Goal: Information Seeking & Learning: Learn about a topic

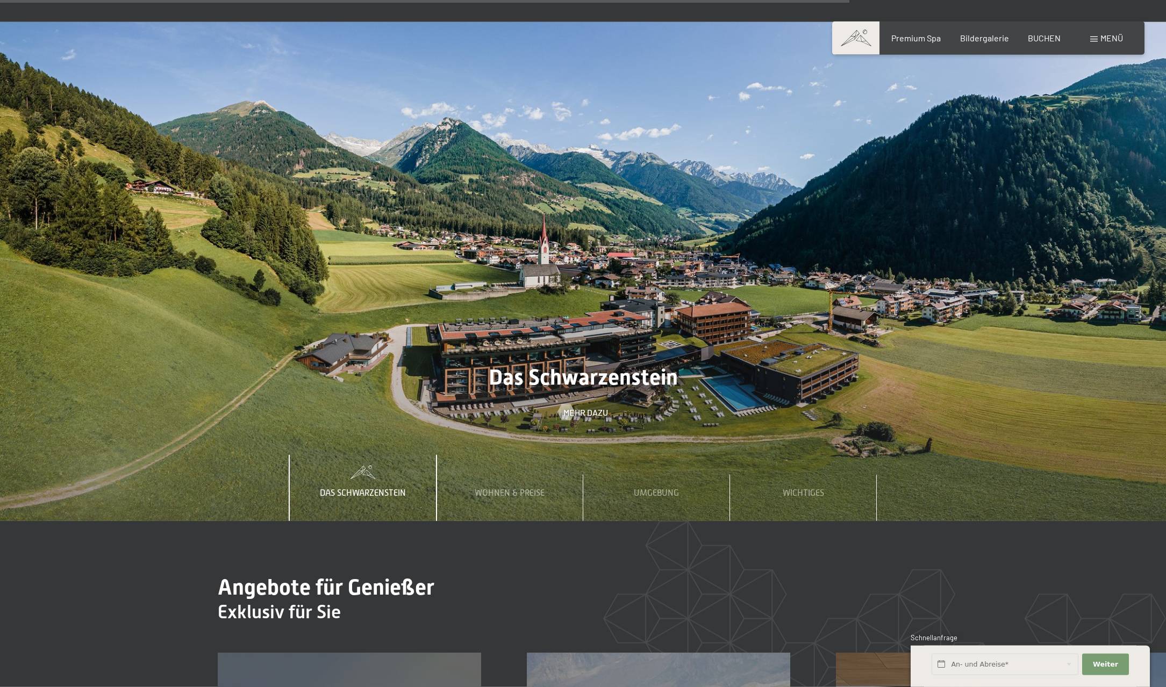
scroll to position [4440, 0]
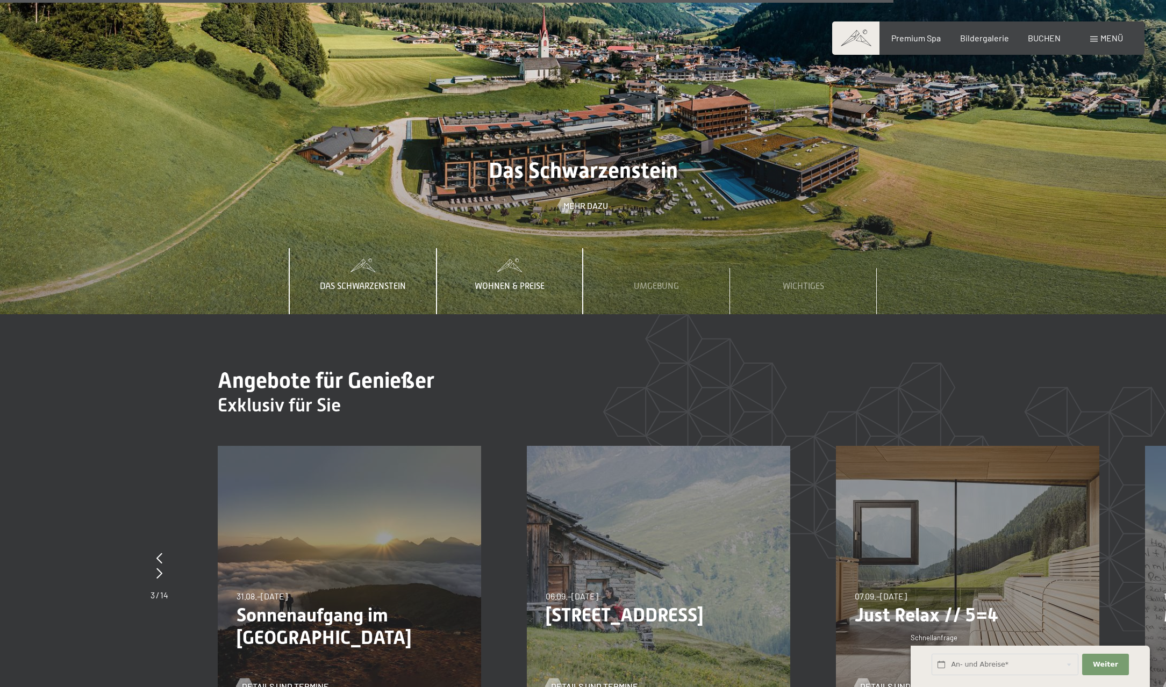
click at [502, 282] on span "Wohnen & Preise" at bounding box center [510, 287] width 70 height 10
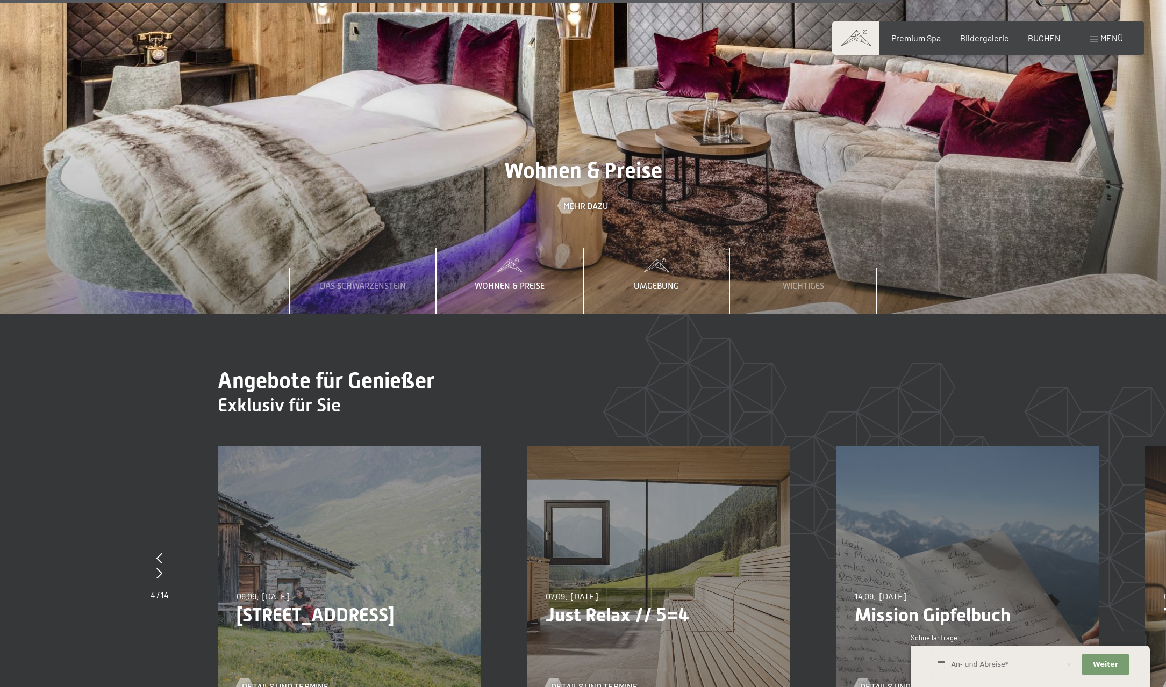
click at [657, 282] on span "Umgebung" at bounding box center [656, 287] width 45 height 10
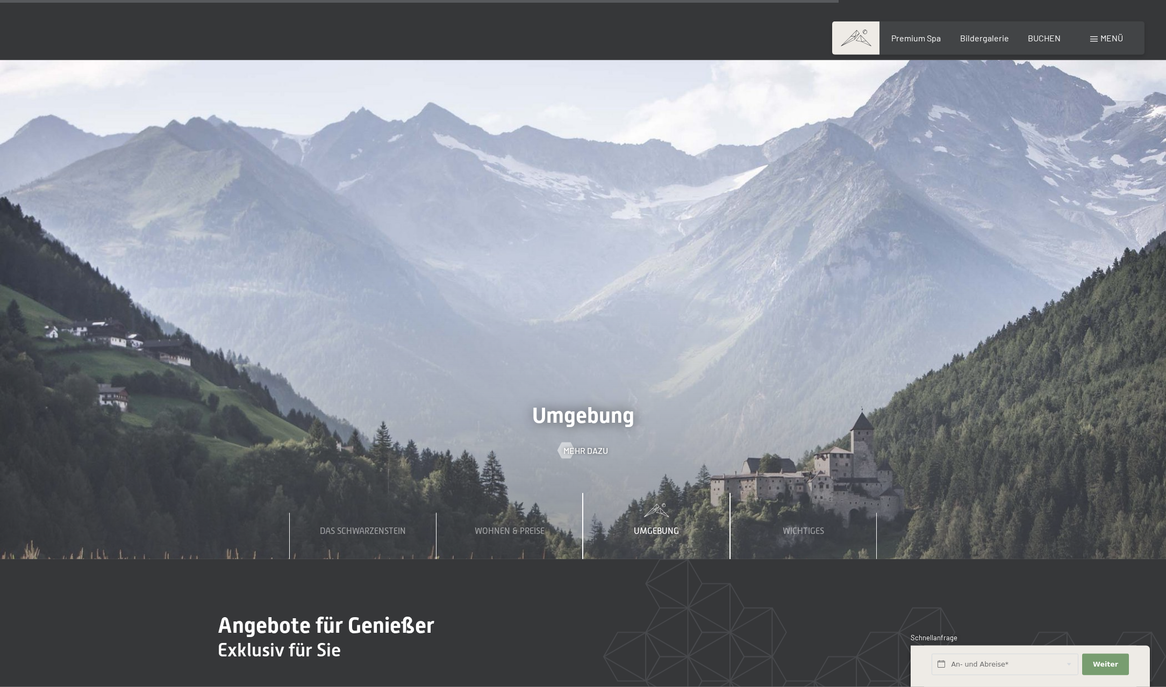
scroll to position [4275, 0]
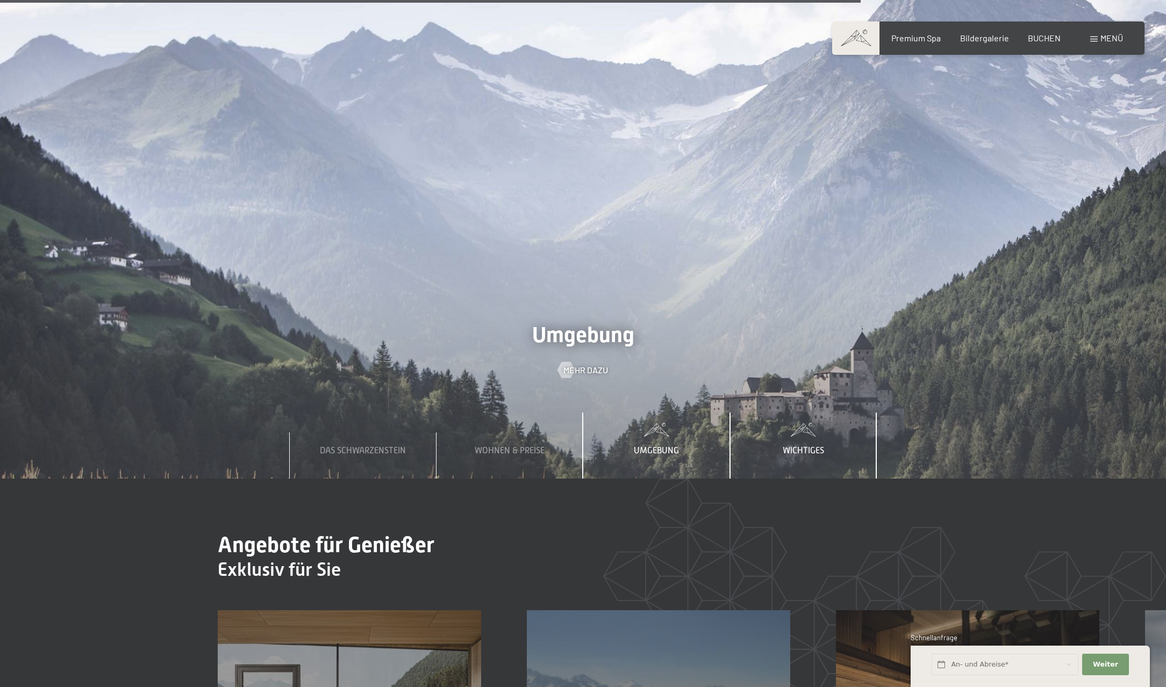
click at [803, 446] on span "Wichtiges" at bounding box center [802, 451] width 41 height 10
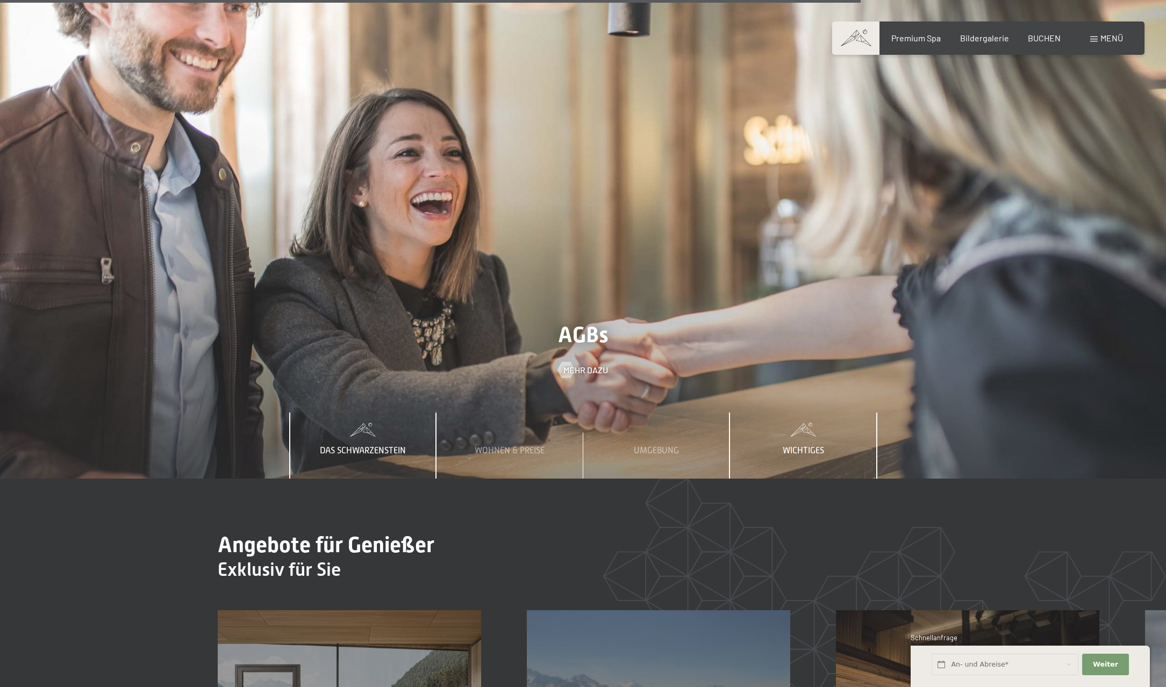
click at [366, 446] on span "Das Schwarzenstein" at bounding box center [363, 451] width 86 height 10
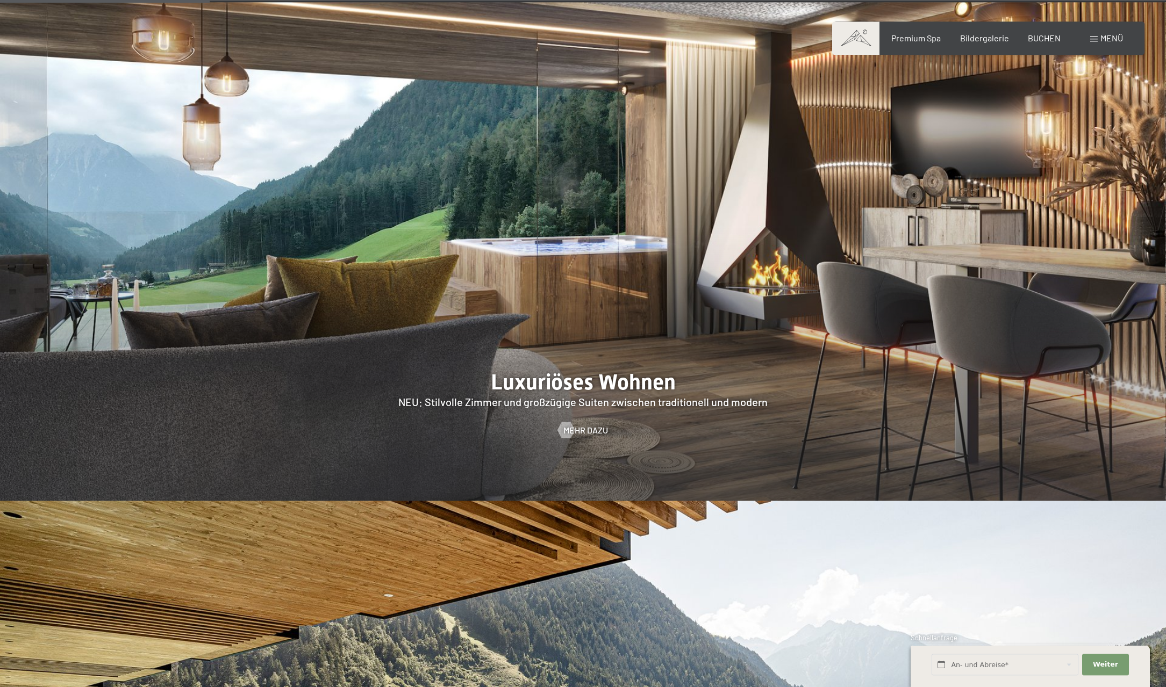
scroll to position [1261, 0]
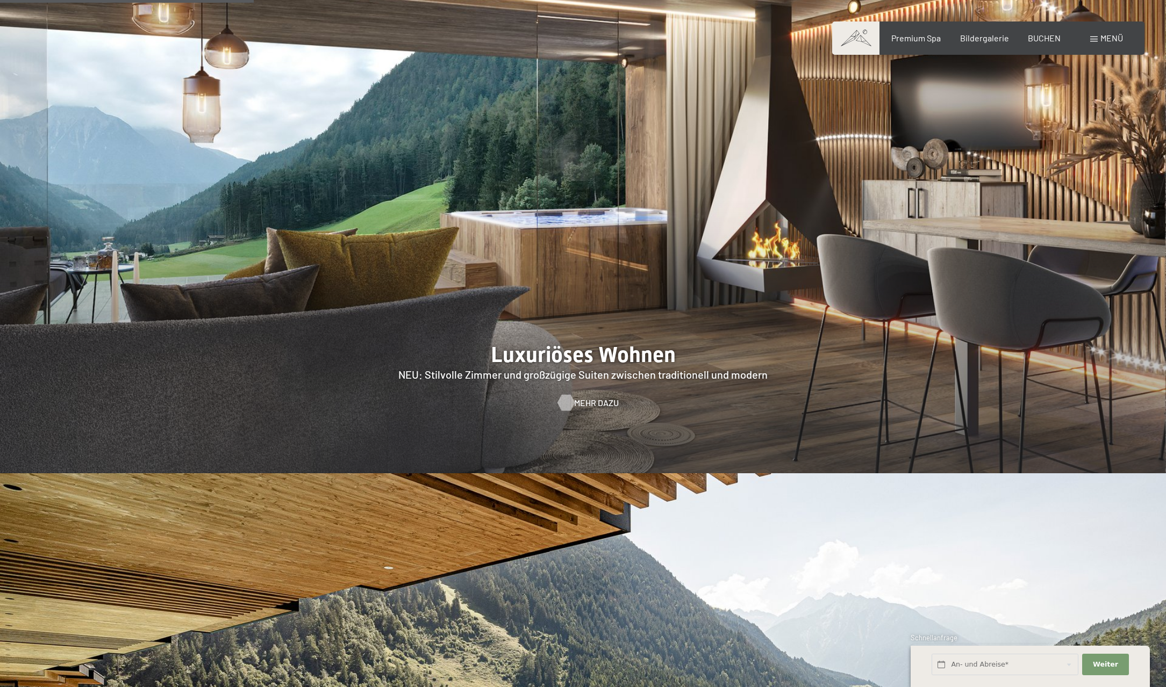
click at [586, 397] on span "Mehr dazu" at bounding box center [596, 403] width 45 height 12
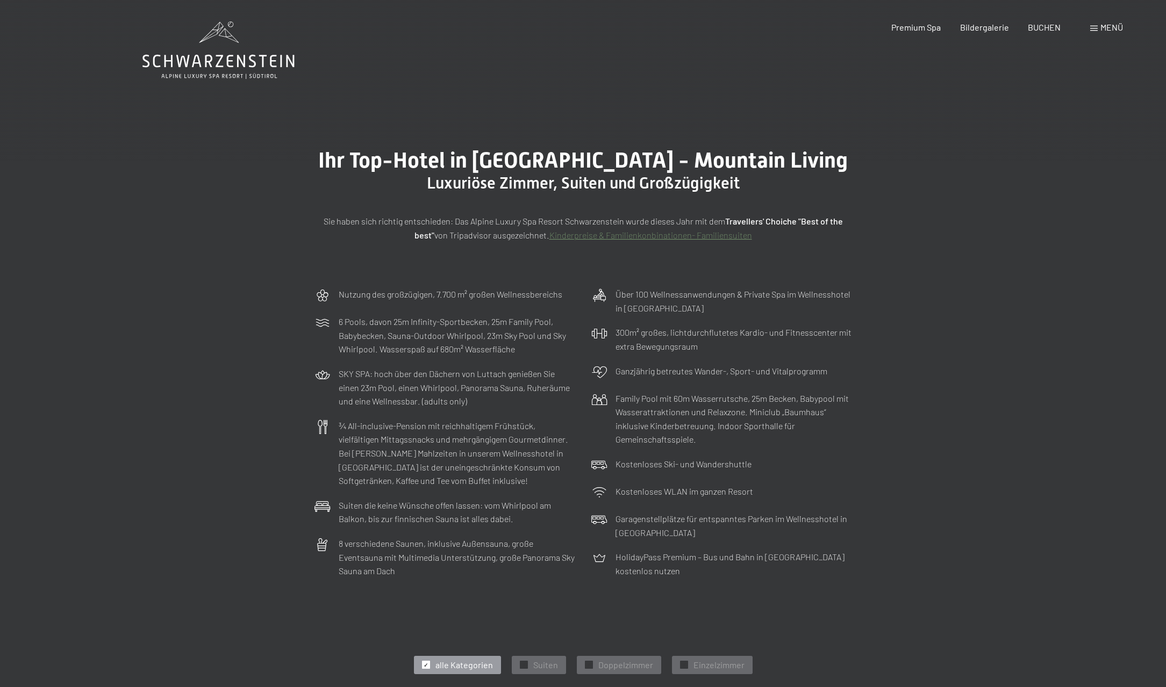
click at [240, 55] on icon at bounding box center [218, 50] width 152 height 58
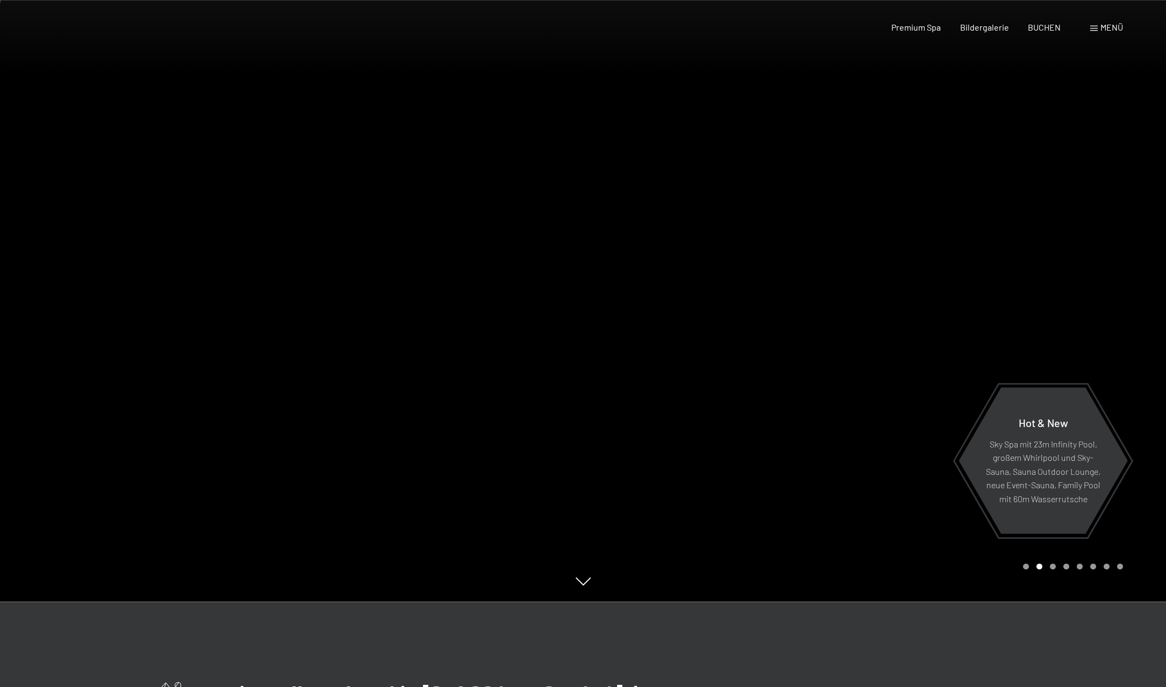
scroll to position [274, 0]
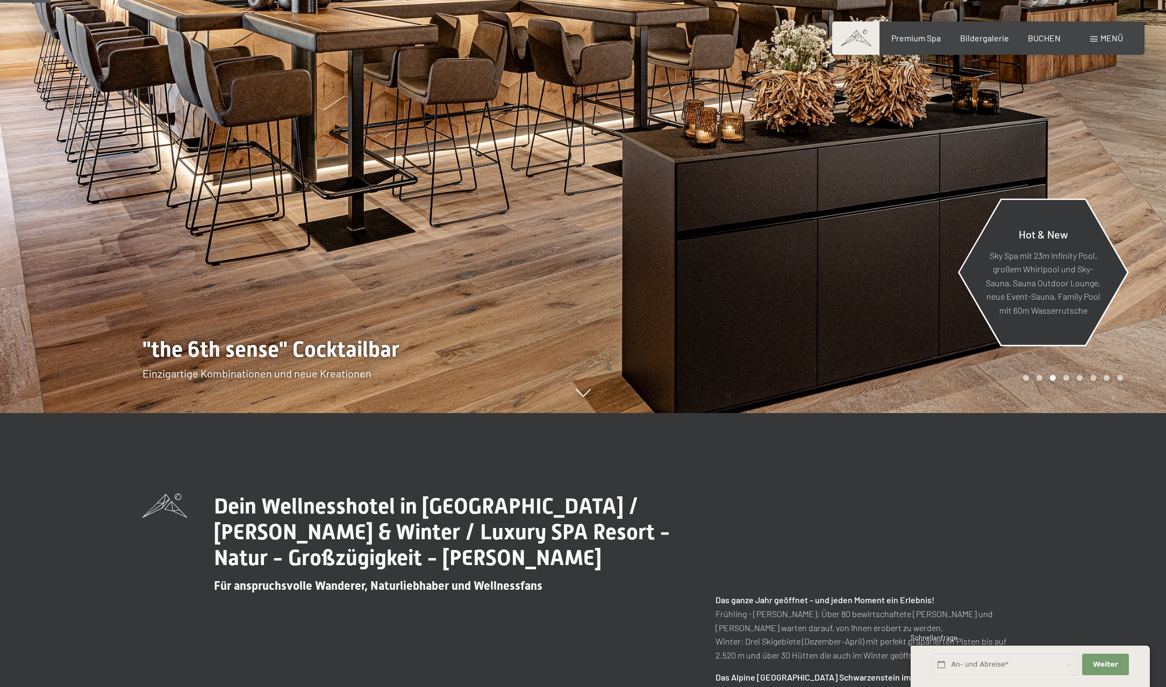
click at [1054, 267] on p "Sky Spa mit 23m Infinity Pool, großem Whirlpool und Sky-Sauna, Sauna Outdoor Lo…" at bounding box center [1043, 282] width 117 height 69
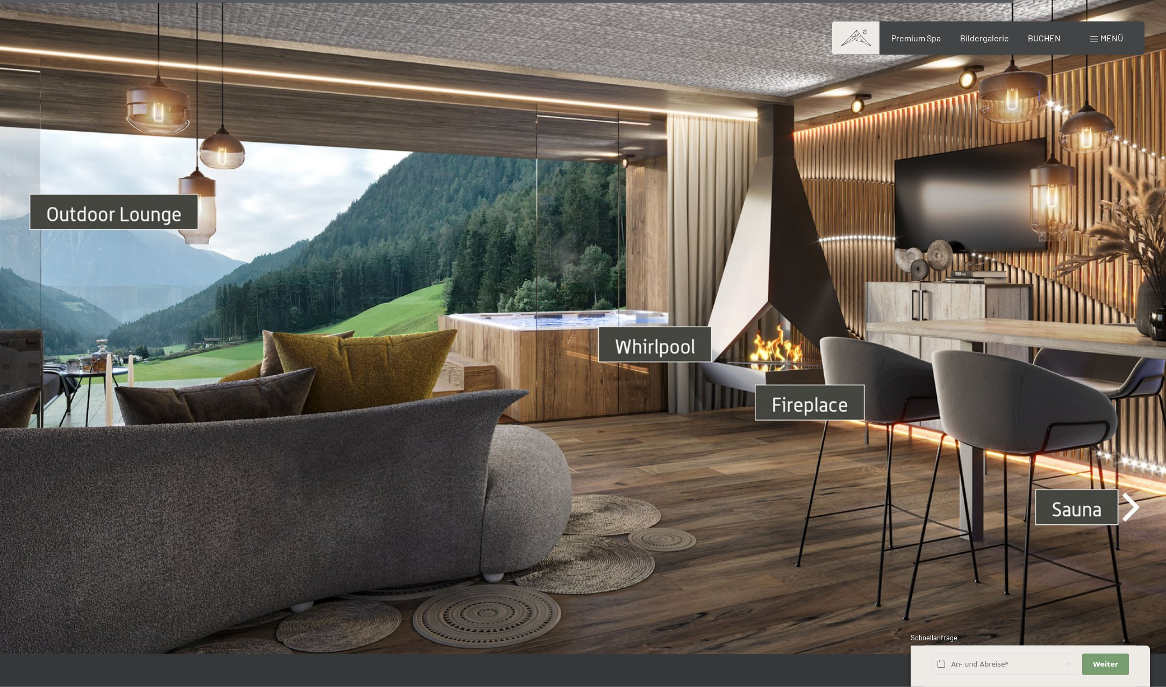
scroll to position [4221, 0]
